Goal: Communication & Community: Answer question/provide support

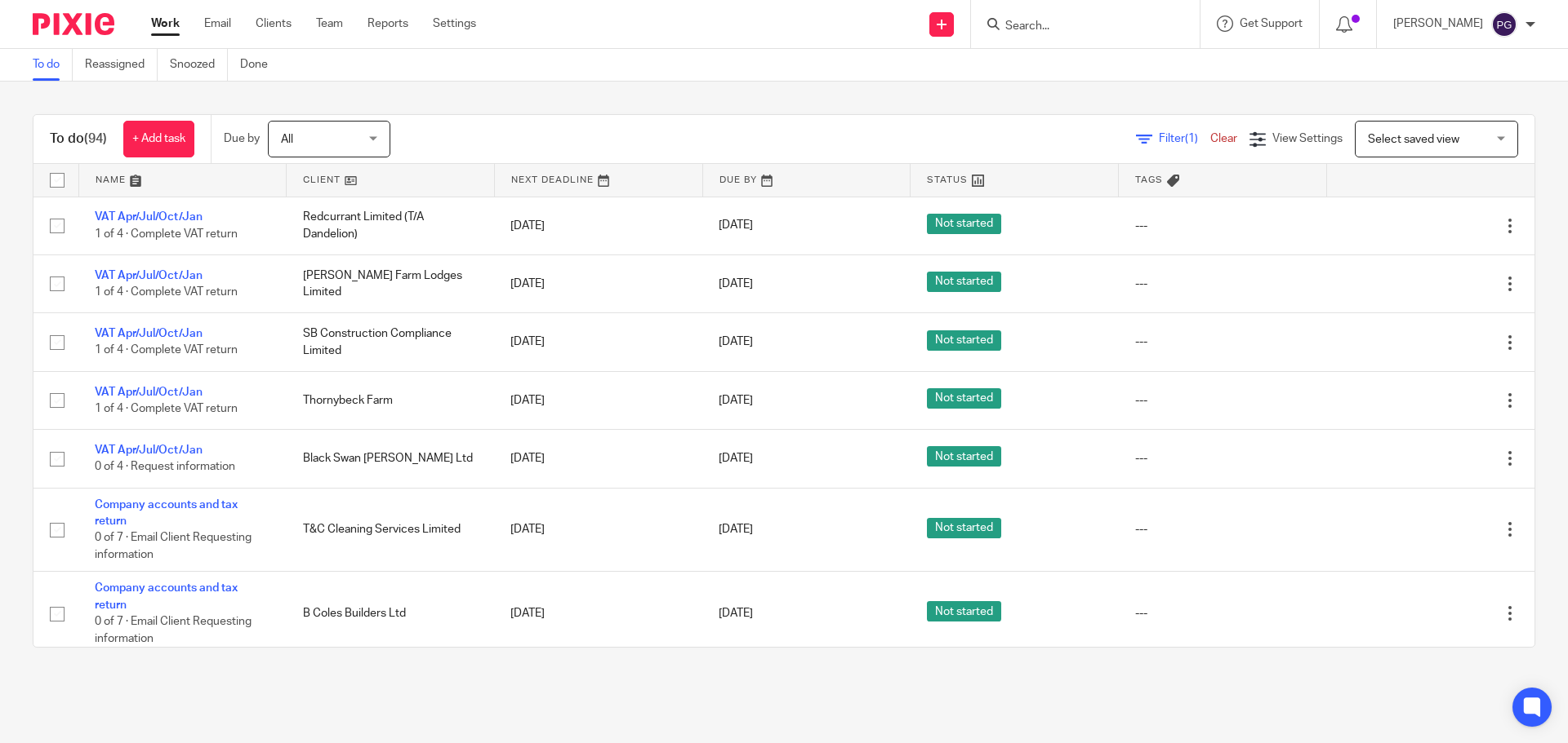
click at [197, 14] on div "Work Email Clients Team Reports Settings Work Email Clients Team Reports Settin…" at bounding box center [317, 24] width 365 height 48
click at [216, 21] on link "Email" at bounding box center [218, 23] width 27 height 16
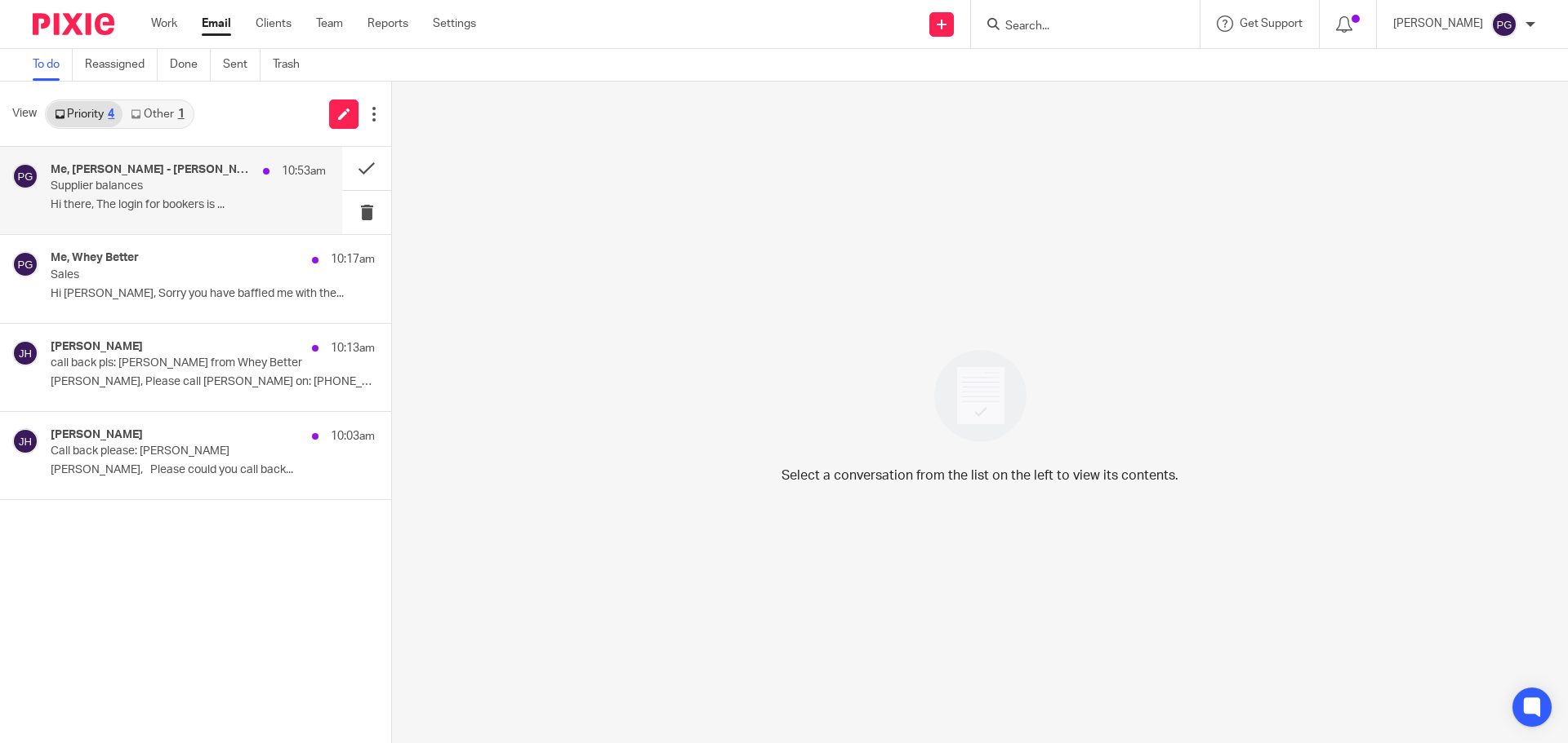
click at [135, 190] on p "Supplier balances" at bounding box center [160, 187] width 220 height 14
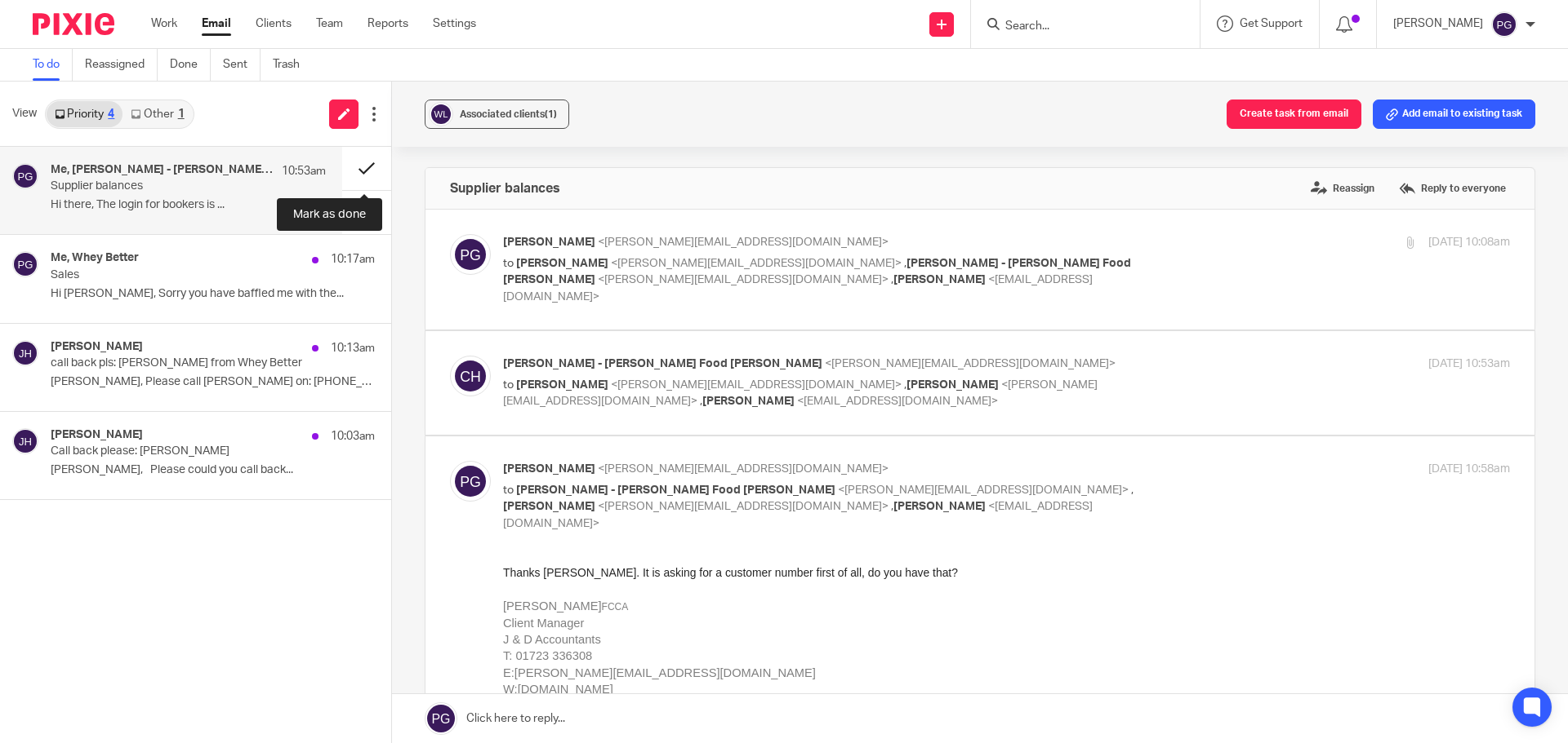
click at [360, 159] on button at bounding box center [366, 168] width 49 height 44
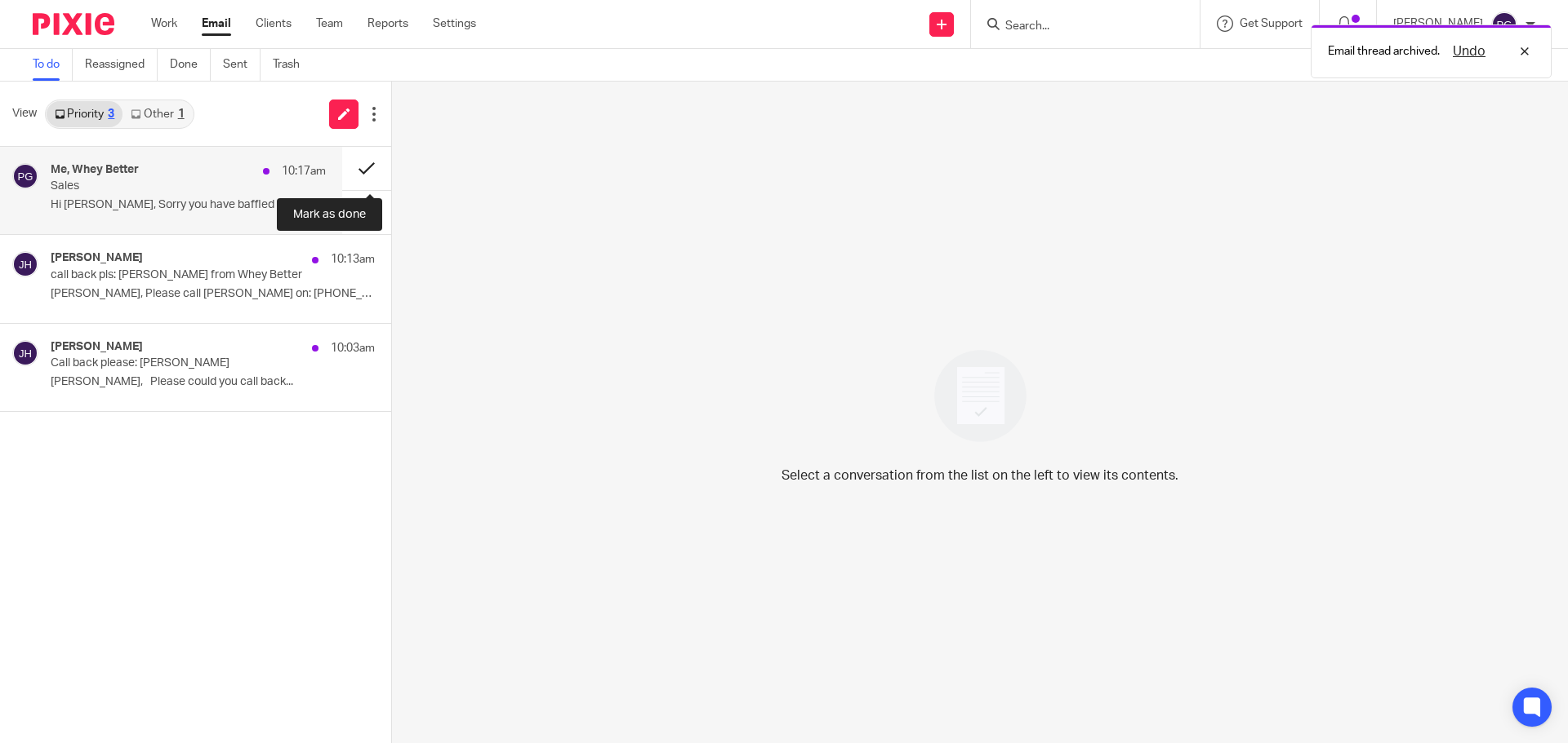
click at [360, 165] on button at bounding box center [366, 168] width 49 height 44
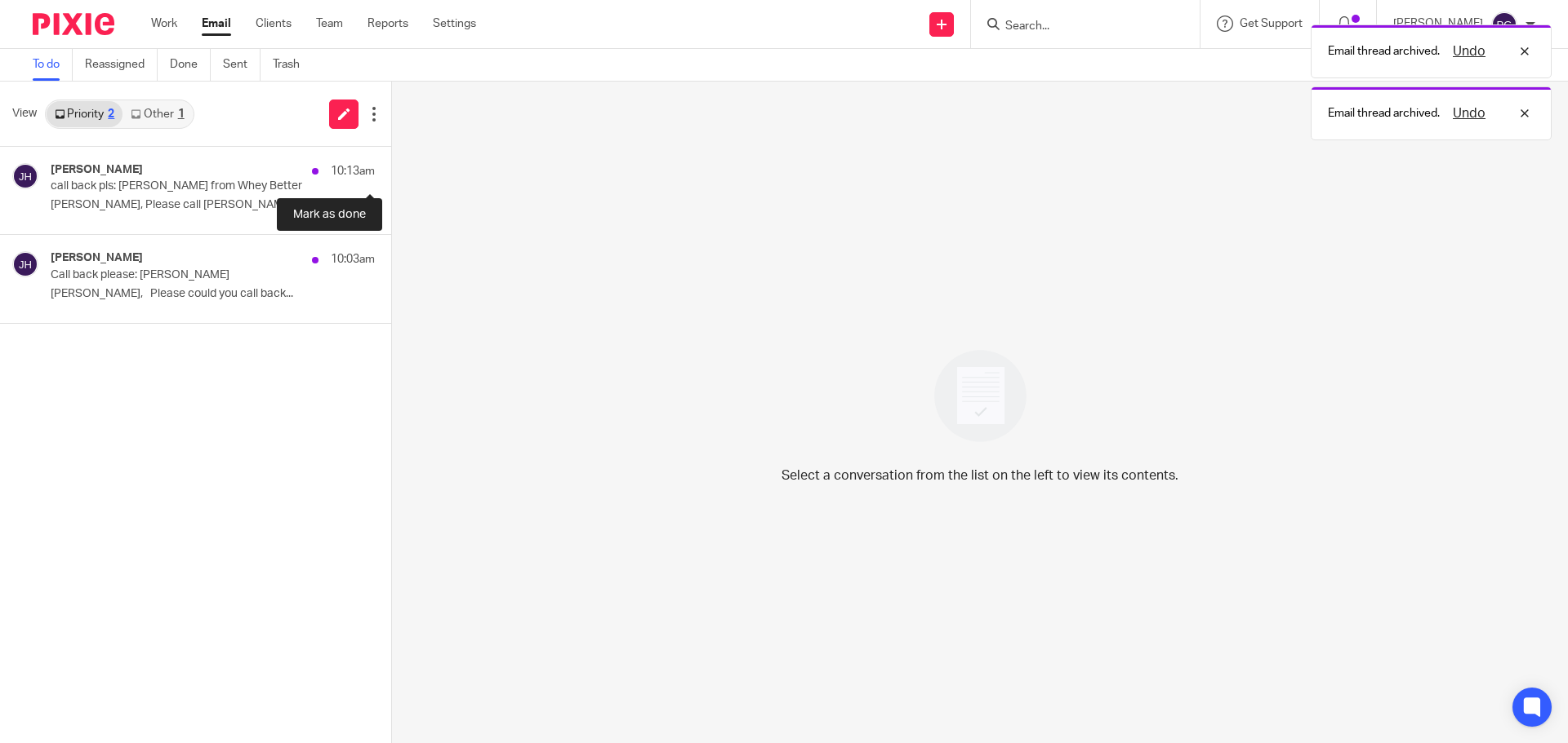
click at [391, 164] on button at bounding box center [398, 168] width 13 height 44
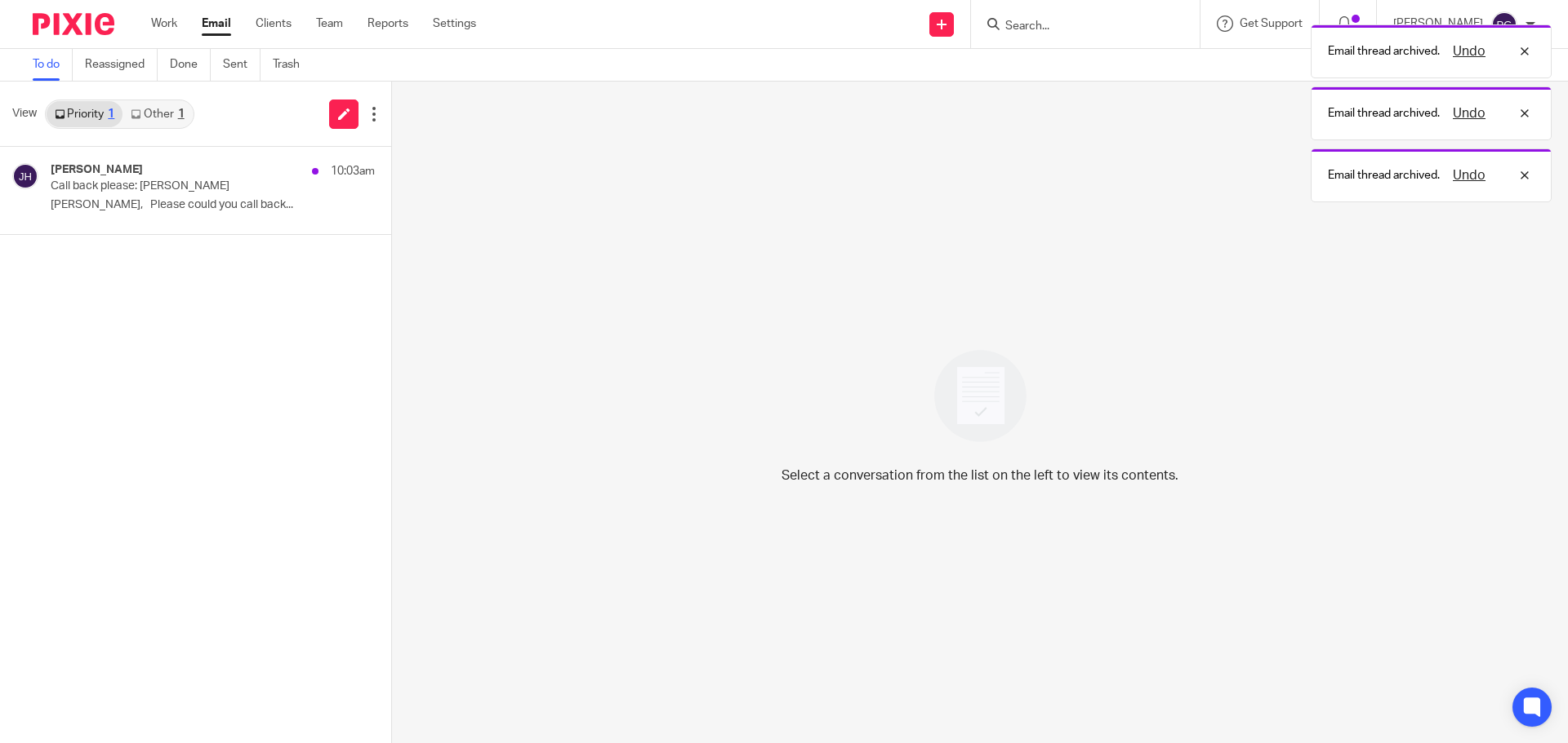
click at [178, 111] on div "1" at bounding box center [181, 114] width 6 height 12
click at [87, 115] on link "Priority 1" at bounding box center [84, 114] width 76 height 26
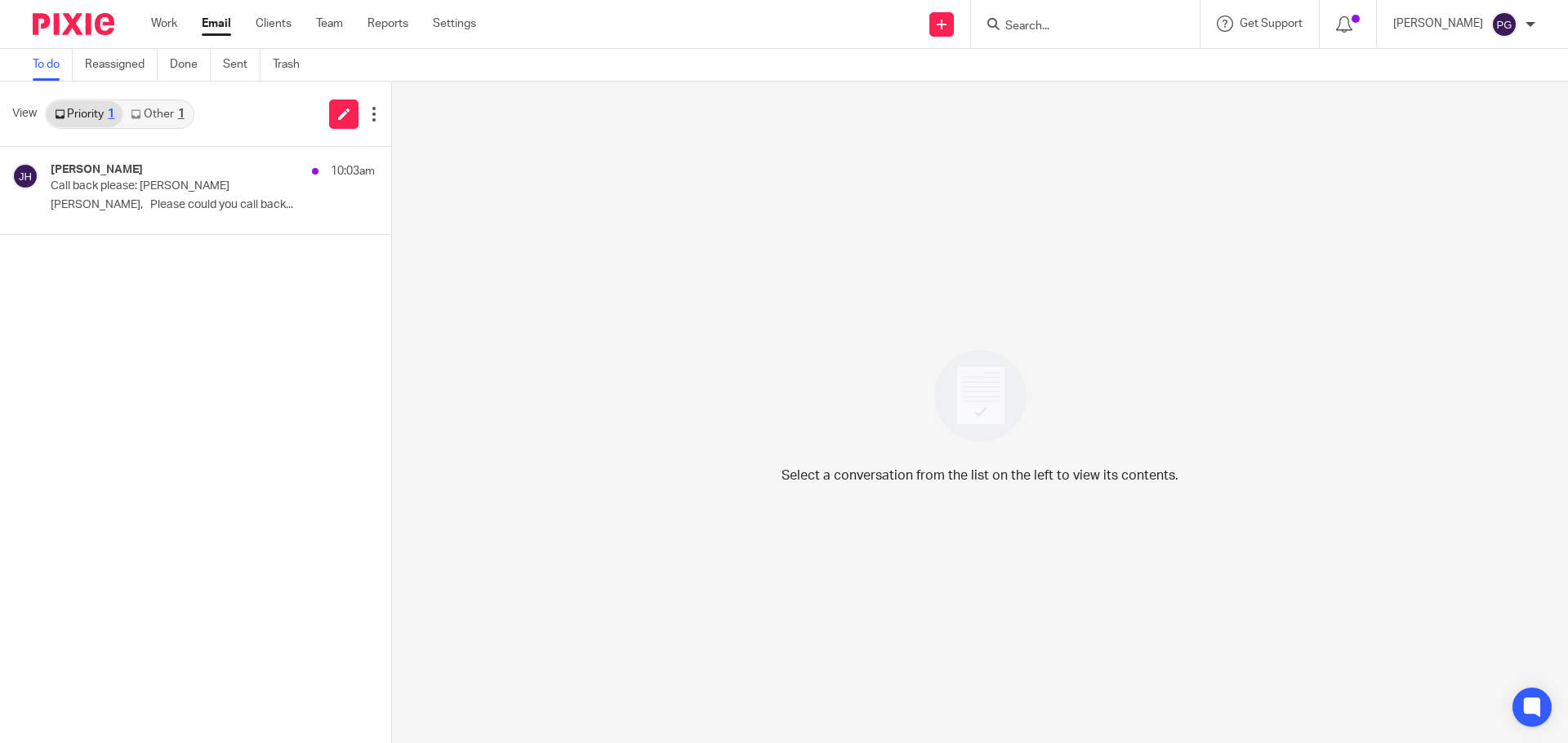
click at [181, 20] on ul "Work Email Clients Team Reports Settings" at bounding box center [325, 23] width 349 height 16
click at [176, 20] on link "Work" at bounding box center [163, 23] width 26 height 16
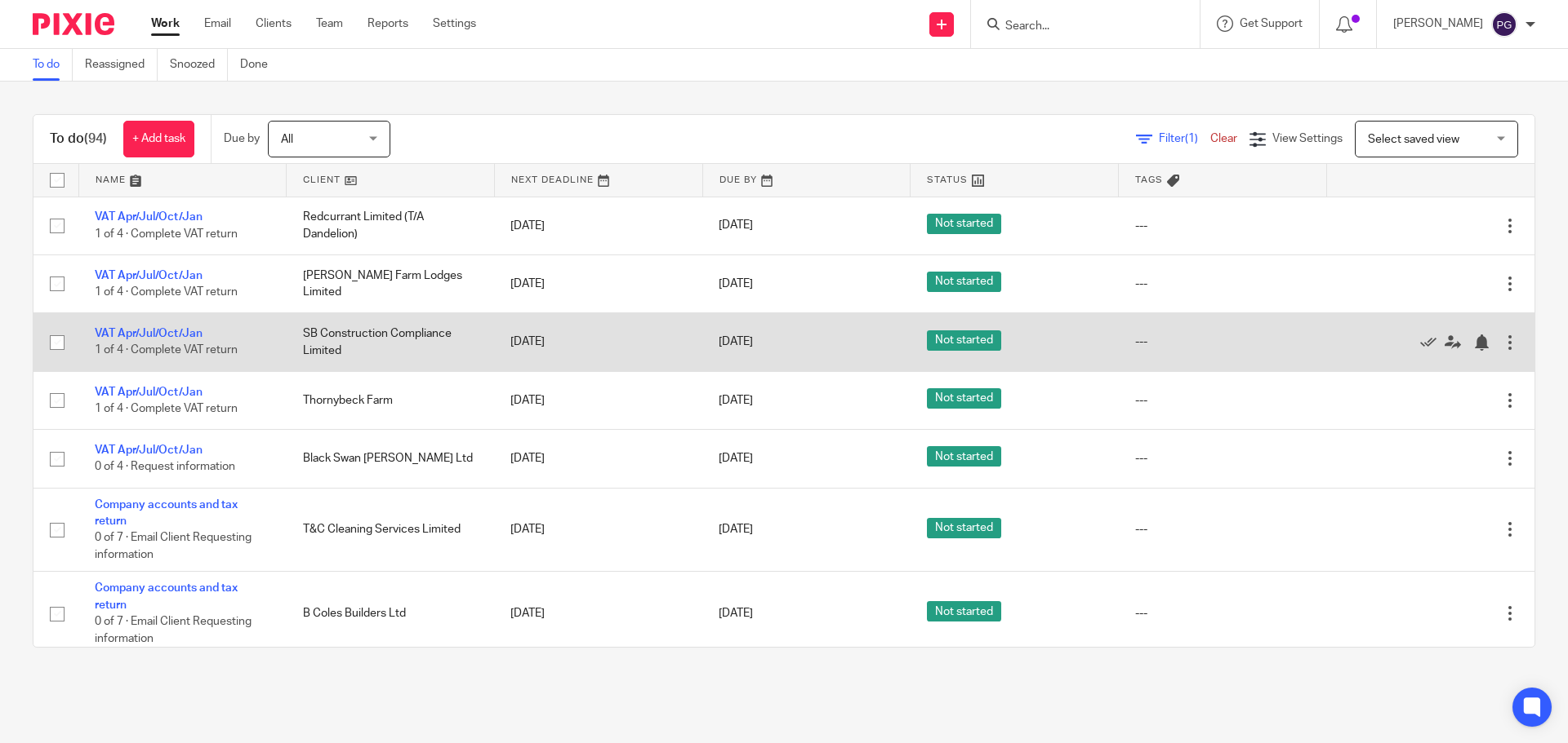
click at [1376, 339] on div at bounding box center [1422, 342] width 160 height 16
click at [1420, 343] on icon at bounding box center [1428, 343] width 16 height 16
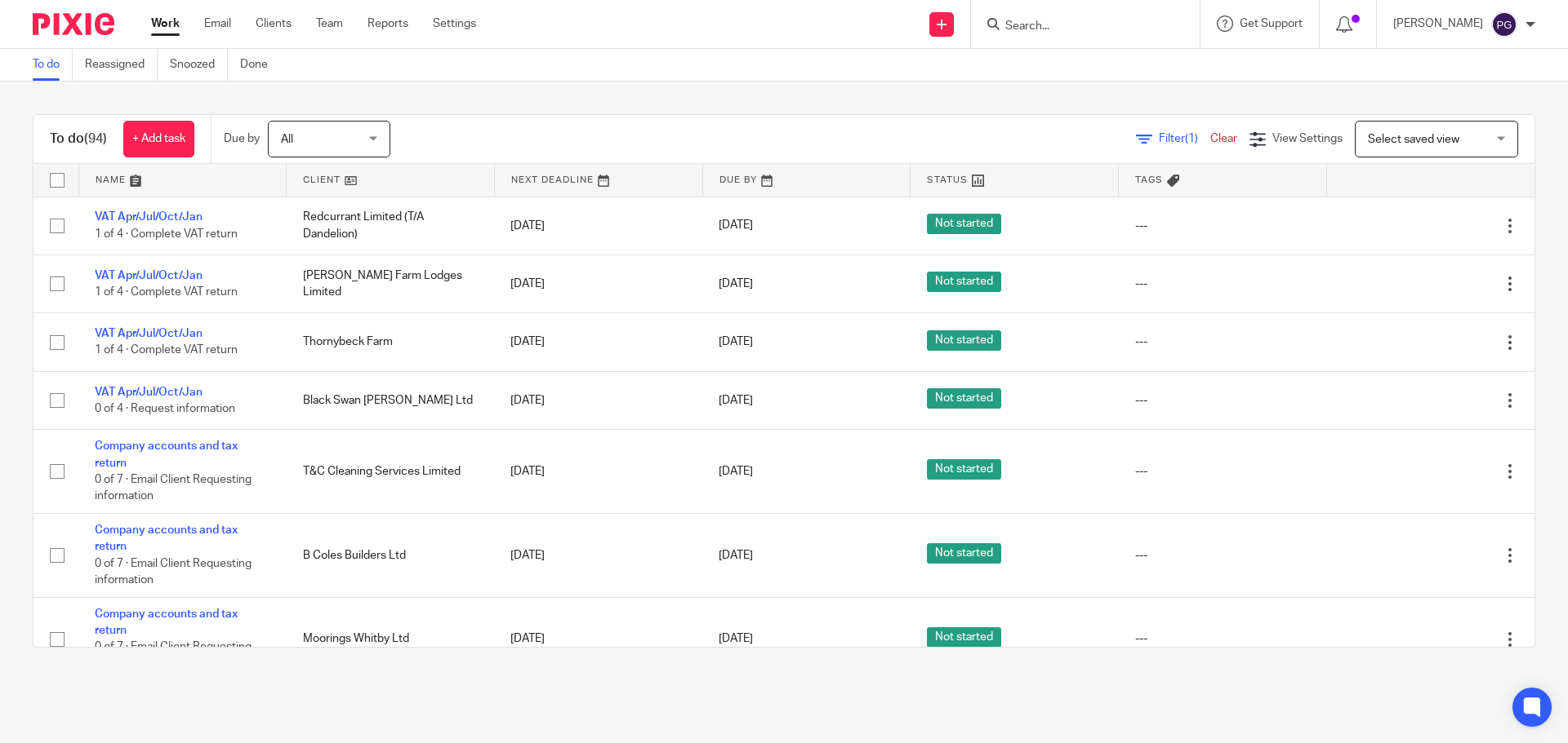
click at [223, 9] on div "Work Email Clients Team Reports Settings Work Email Clients Team Reports Settin…" at bounding box center [317, 24] width 365 height 48
click at [221, 15] on link "Email" at bounding box center [218, 23] width 27 height 16
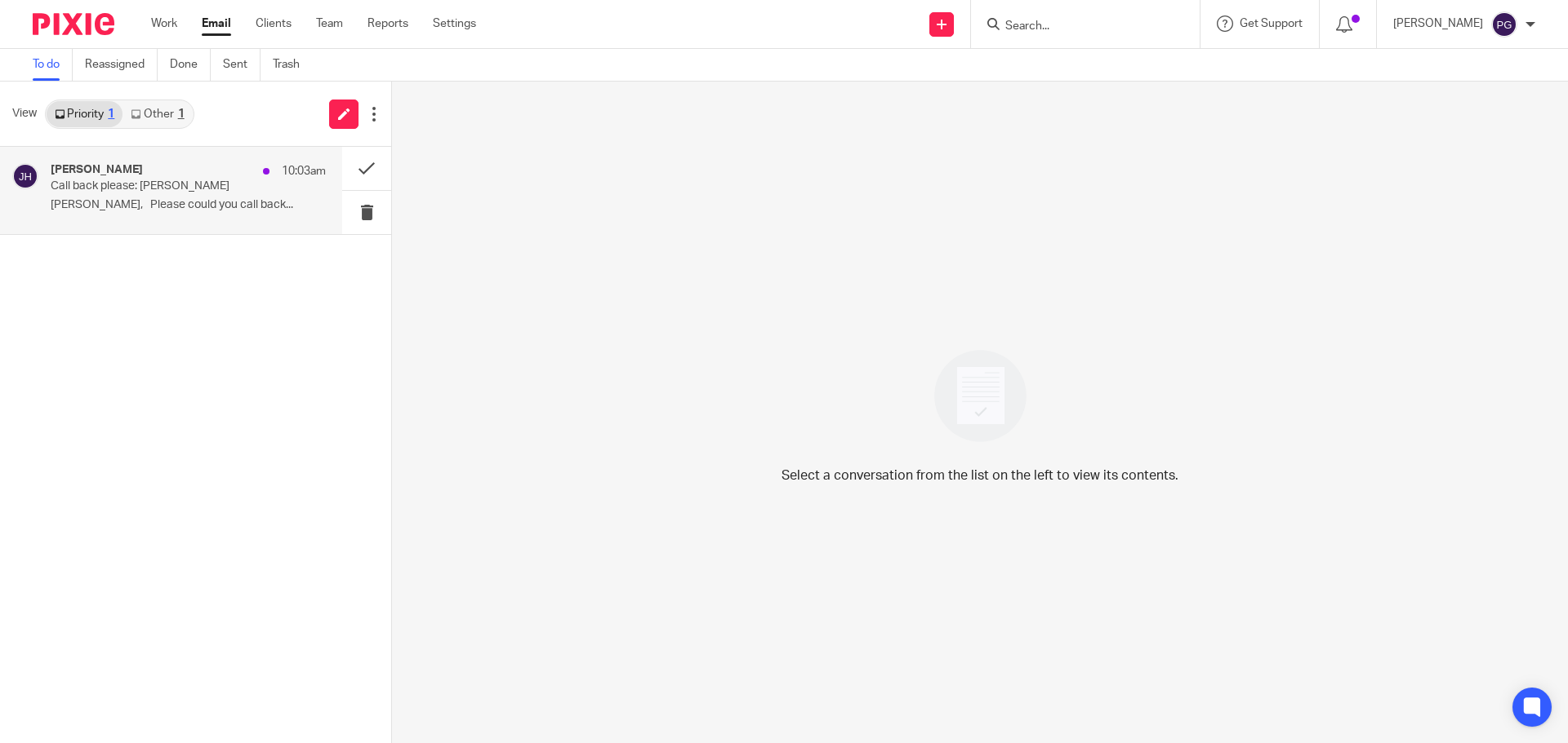
click at [189, 167] on div "[PERSON_NAME] 10:03am" at bounding box center [188, 171] width 275 height 16
